Goal: Communication & Community: Ask a question

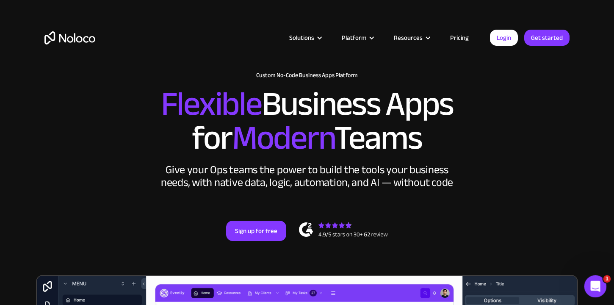
click at [593, 280] on icon "Open Intercom Messenger" at bounding box center [594, 285] width 14 height 14
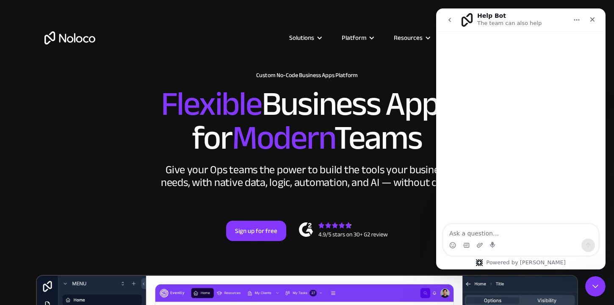
click at [448, 19] on icon "go back" at bounding box center [449, 20] width 7 height 7
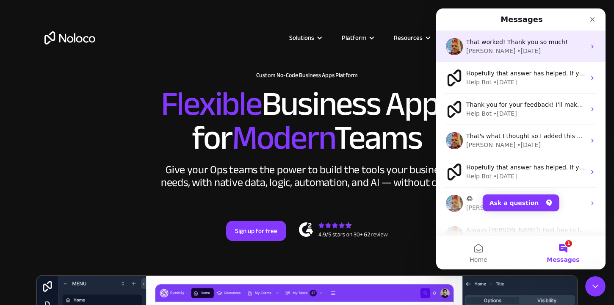
click at [510, 44] on span "That worked! Thank you so much!" at bounding box center [517, 42] width 102 height 7
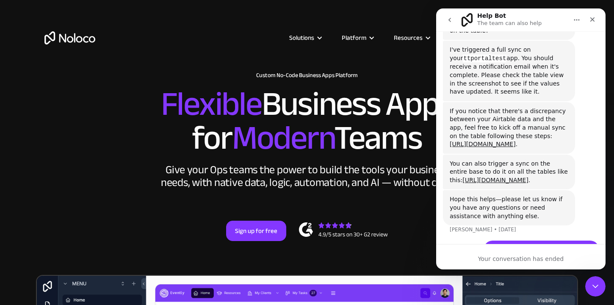
scroll to position [1088, 0]
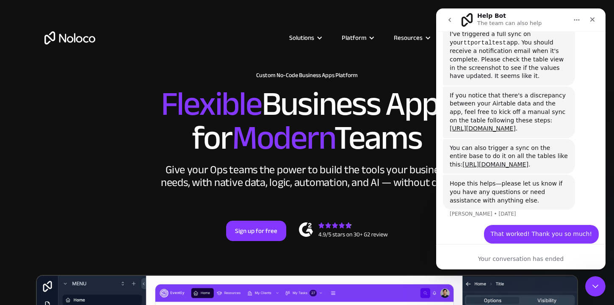
click at [450, 18] on icon "go back" at bounding box center [449, 20] width 3 height 4
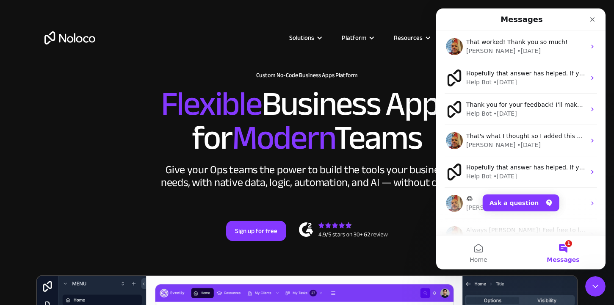
scroll to position [0, 0]
click at [517, 202] on button "Ask a question" at bounding box center [520, 202] width 77 height 17
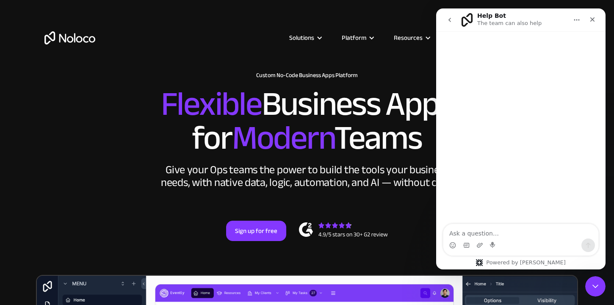
click at [476, 233] on textarea "Ask a question…" at bounding box center [520, 231] width 155 height 14
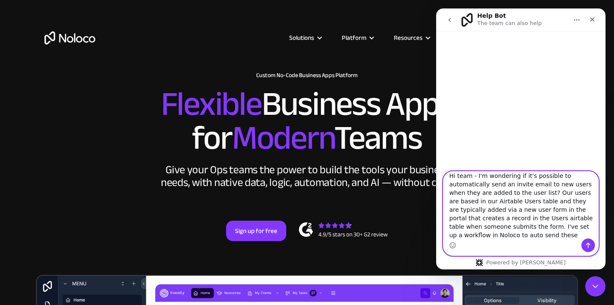
scroll to position [14, 0]
type textarea "Hi team - I'm wondering if it's possible to automatically send an invite email …"
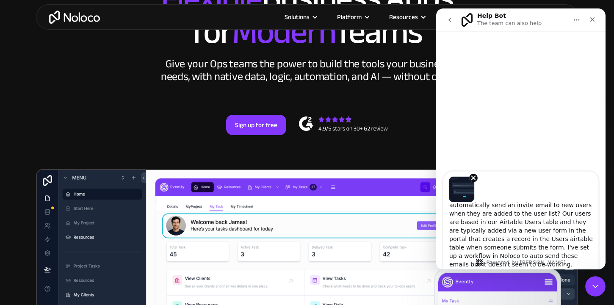
scroll to position [185, 0]
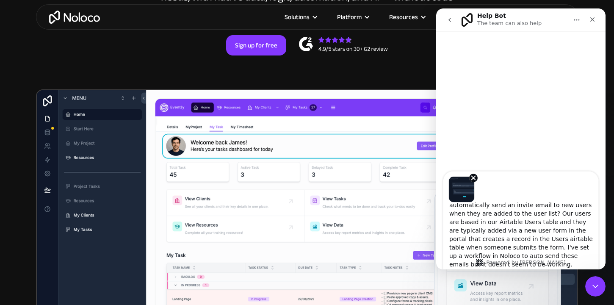
click at [482, 262] on textarea "Hi team - I'm wondering if it's possible to automatically send an invite email …" at bounding box center [520, 235] width 155 height 67
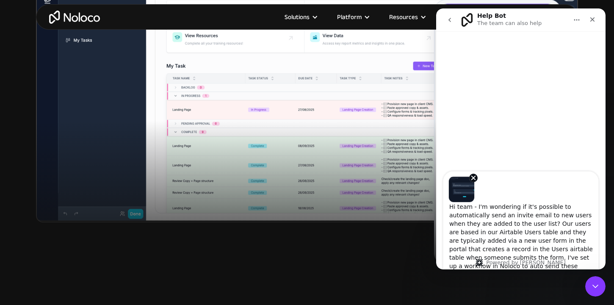
scroll to position [0, 0]
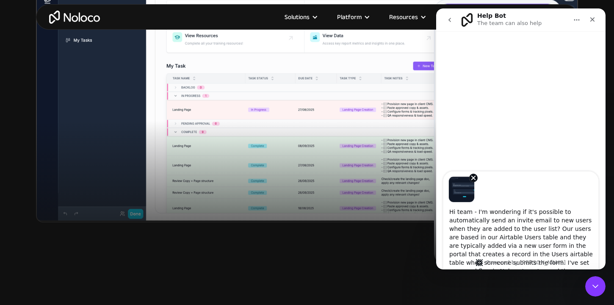
drag, startPoint x: 476, startPoint y: 266, endPoint x: 441, endPoint y: 188, distance: 85.5
click at [441, 188] on div "Hi team - I'm wondering if it's possible to automatically send an invite email …" at bounding box center [520, 213] width 169 height 85
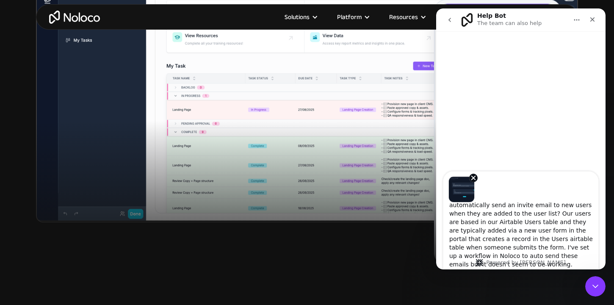
click at [479, 262] on textarea "Hi team - I'm wondering if it's possible to automatically send an invite email …" at bounding box center [520, 235] width 155 height 67
type textarea "Hi team - I'm wondering if it's possible to automatically send an invite email …"
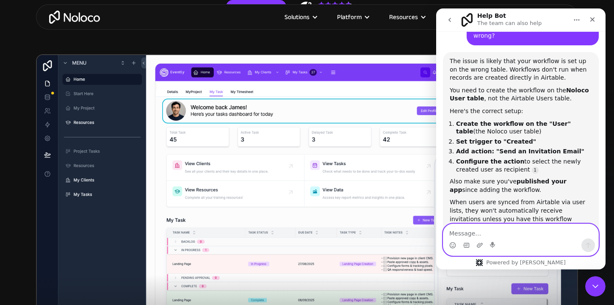
scroll to position [247, 0]
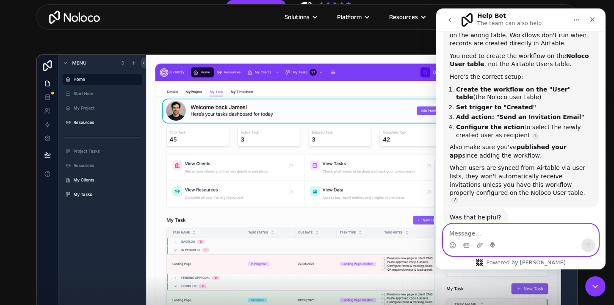
click at [475, 230] on textarea "Message…" at bounding box center [520, 231] width 155 height 14
drag, startPoint x: 565, startPoint y: 232, endPoint x: 496, endPoint y: 232, distance: 68.5
click at [496, 232] on textarea "Yes that worked. We also sometimes" at bounding box center [520, 231] width 155 height 14
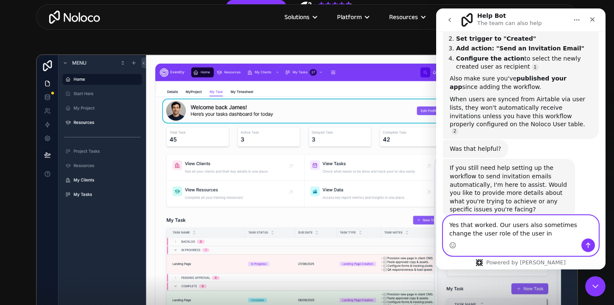
scroll to position [316, 0]
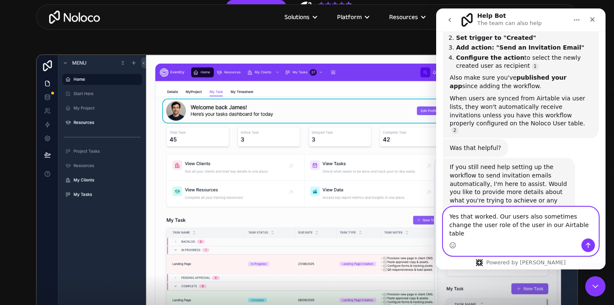
drag, startPoint x: 483, startPoint y: 233, endPoint x: 460, endPoint y: 231, distance: 22.5
click at [460, 231] on textarea "Yes that worked. Our users also sometimes change the user role of the user in o…" at bounding box center [520, 222] width 155 height 31
click at [586, 228] on textarea "Yes that worked. Our users also sometimes change the User Role field of the use…" at bounding box center [520, 222] width 155 height 31
click at [592, 231] on textarea "Yes that worked. Our users also sometimes change the User Role field of the use…" at bounding box center [520, 222] width 155 height 31
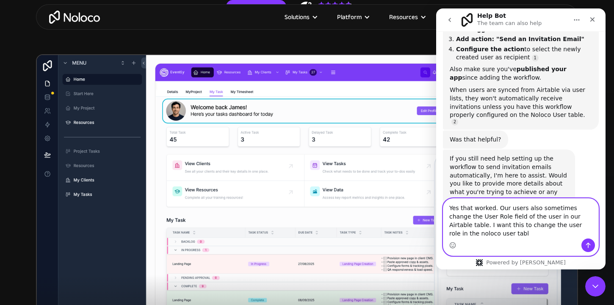
scroll to position [333, 0]
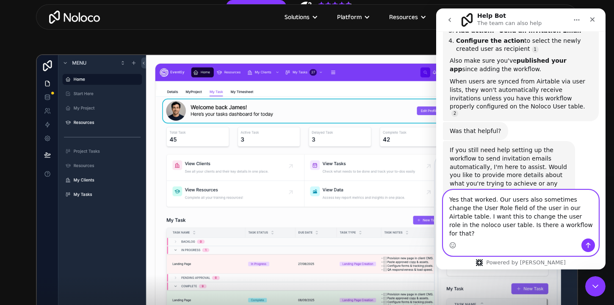
type textarea "Yes that worked. Our users also sometimes change the User Role field of the use…"
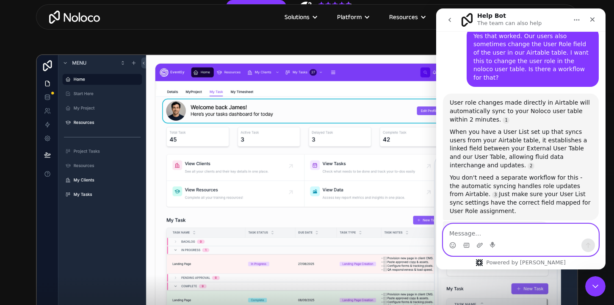
scroll to position [515, 0]
click at [512, 232] on textarea "Message…" at bounding box center [520, 231] width 155 height 14
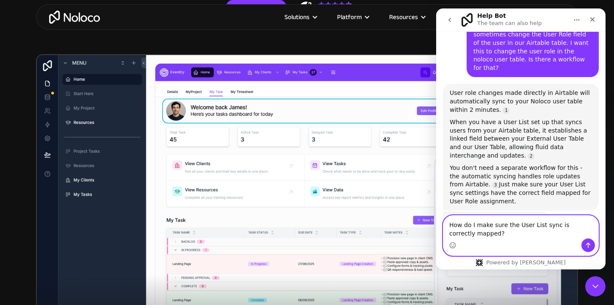
type textarea "How do I make sure the User List sync is correctly mapped?"
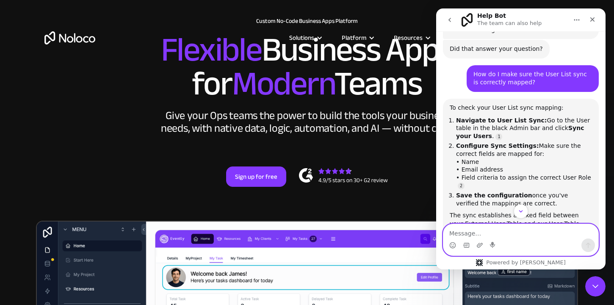
scroll to position [0, 0]
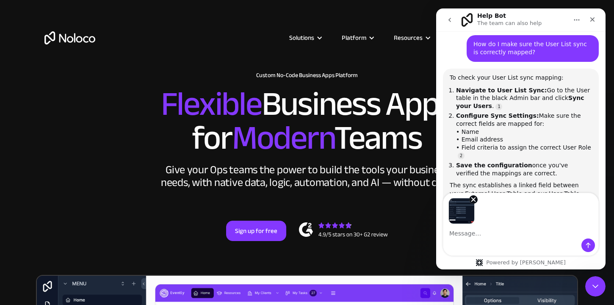
scroll to position [757, 0]
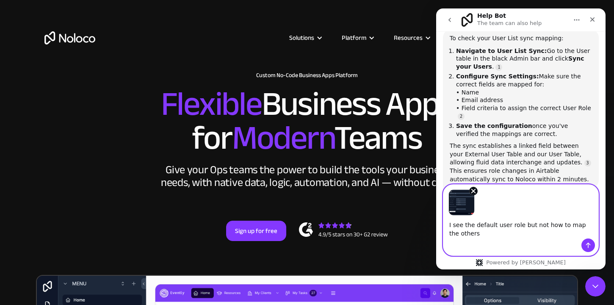
type textarea "I see the default user role but not how to map the others"
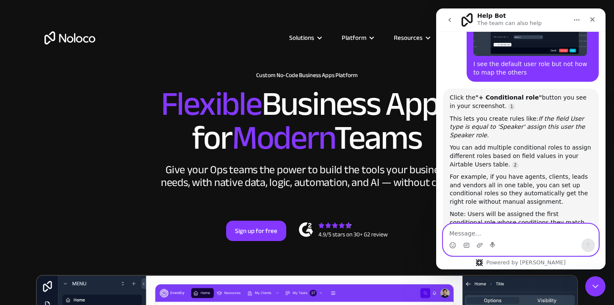
scroll to position [1011, 0]
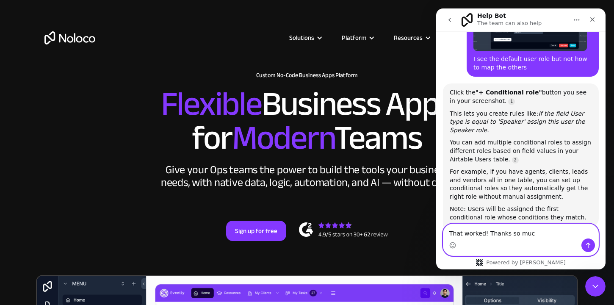
type textarea "That worked! Thanks so much"
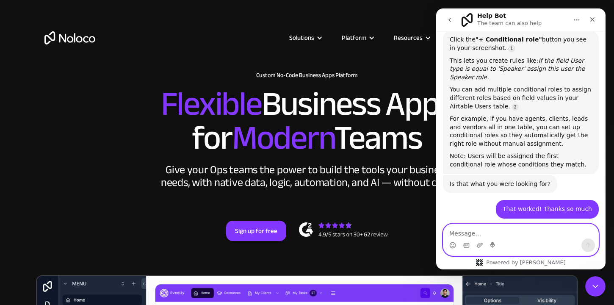
scroll to position [1078, 0]
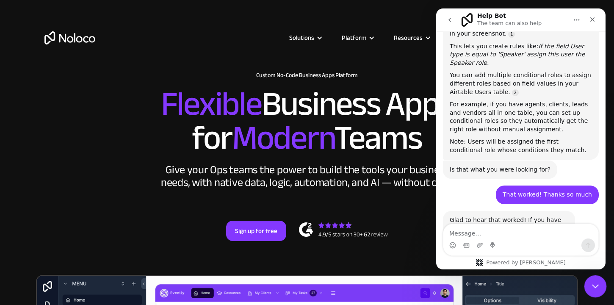
drag, startPoint x: 597, startPoint y: 281, endPoint x: 1189, endPoint y: 417, distance: 607.3
click at [598, 281] on icon "Close Intercom Messenger" at bounding box center [594, 285] width 10 height 10
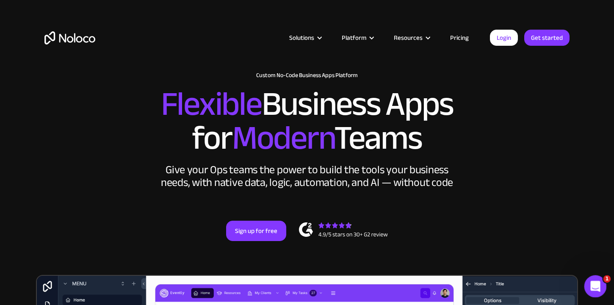
click at [595, 281] on icon "Open Intercom Messenger" at bounding box center [594, 285] width 14 height 14
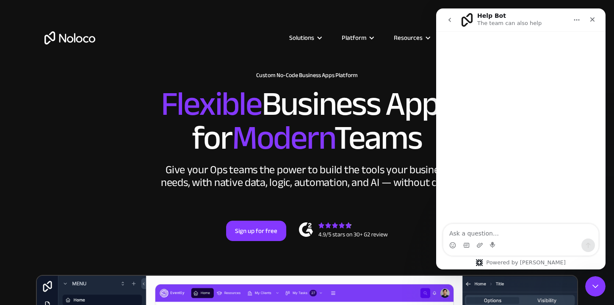
click at [453, 237] on textarea "Ask a question…" at bounding box center [520, 231] width 155 height 14
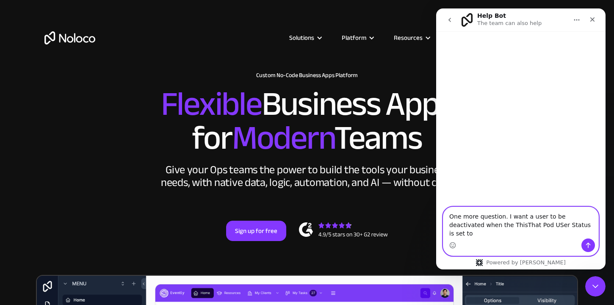
click at [522, 235] on textarea "One more question. I want a user to be deactivated when the ThisThat Pod USer S…" at bounding box center [520, 222] width 155 height 31
click at [577, 232] on textarea "One more question. I want a user to be deactivated when the ThisThat Pod User S…" at bounding box center [520, 222] width 155 height 31
type textarea "One more question. I want a user to be deactivated when the ThisThat Pod User S…"
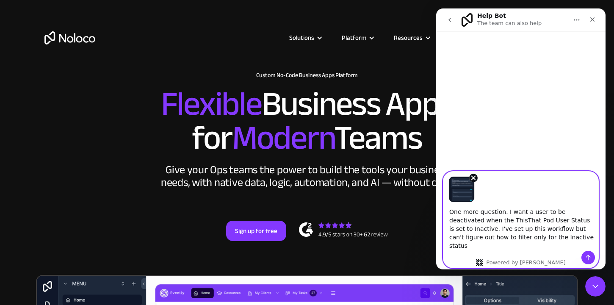
type textarea "One more question. I want a user to be deactivated when the ThisThat Pod User S…"
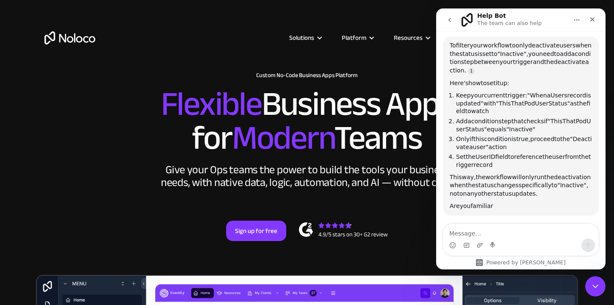
scroll to position [198, 0]
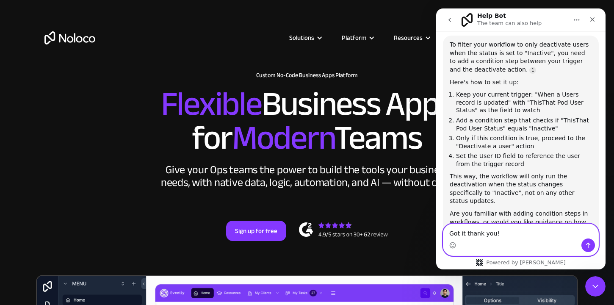
type textarea "Got it thank you!"
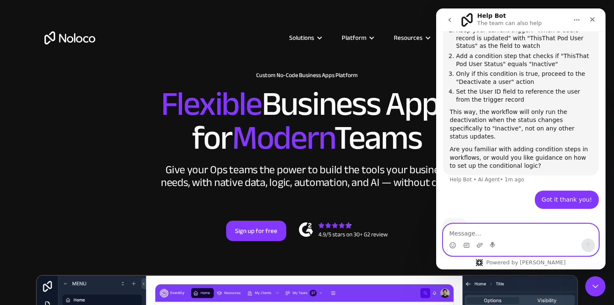
scroll to position [277, 0]
